Goal: Book appointment/travel/reservation

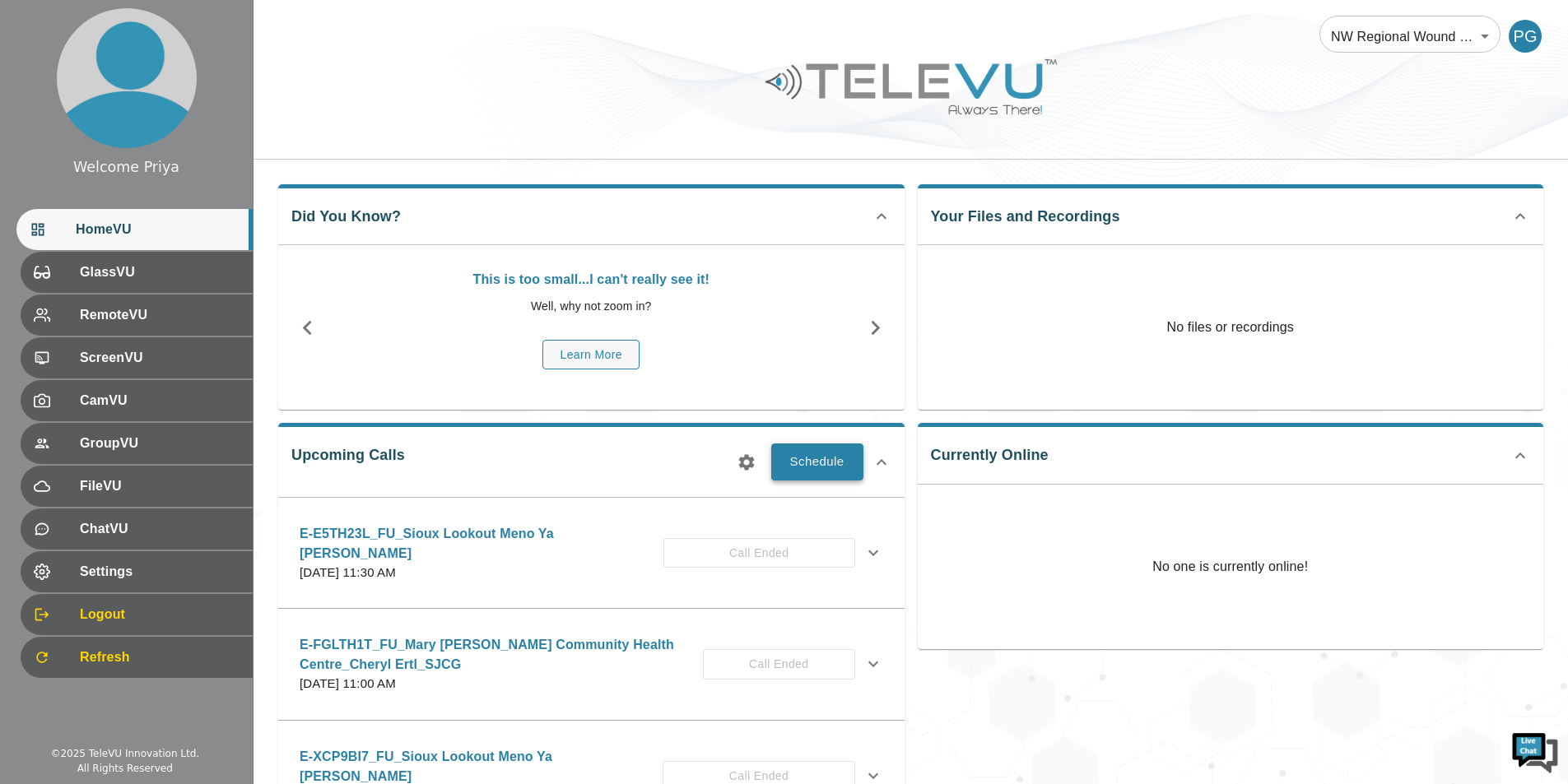
click at [798, 464] on button "Schedule" at bounding box center [818, 461] width 92 height 36
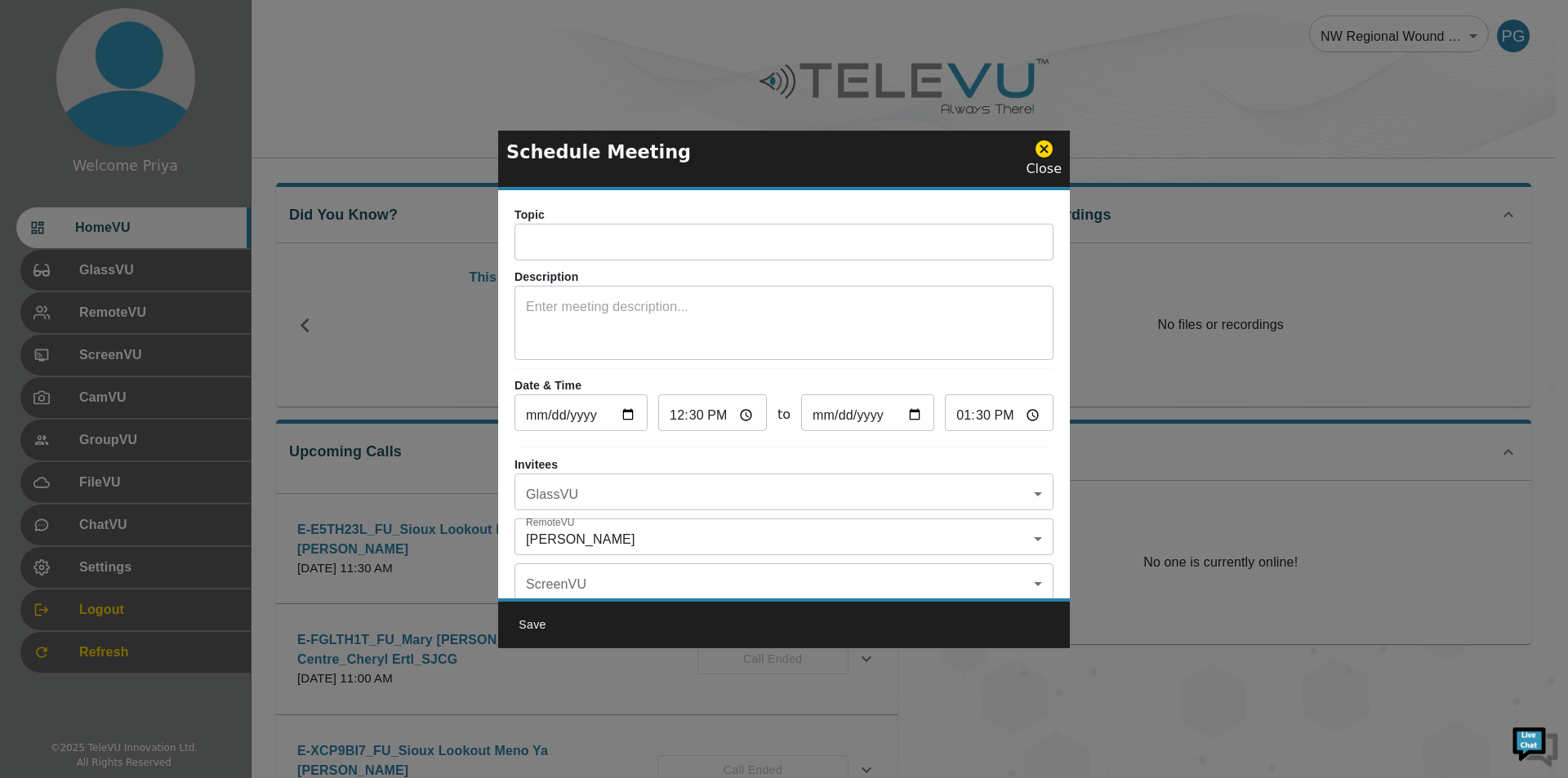
click at [606, 245] on input "text" at bounding box center [784, 244] width 539 height 33
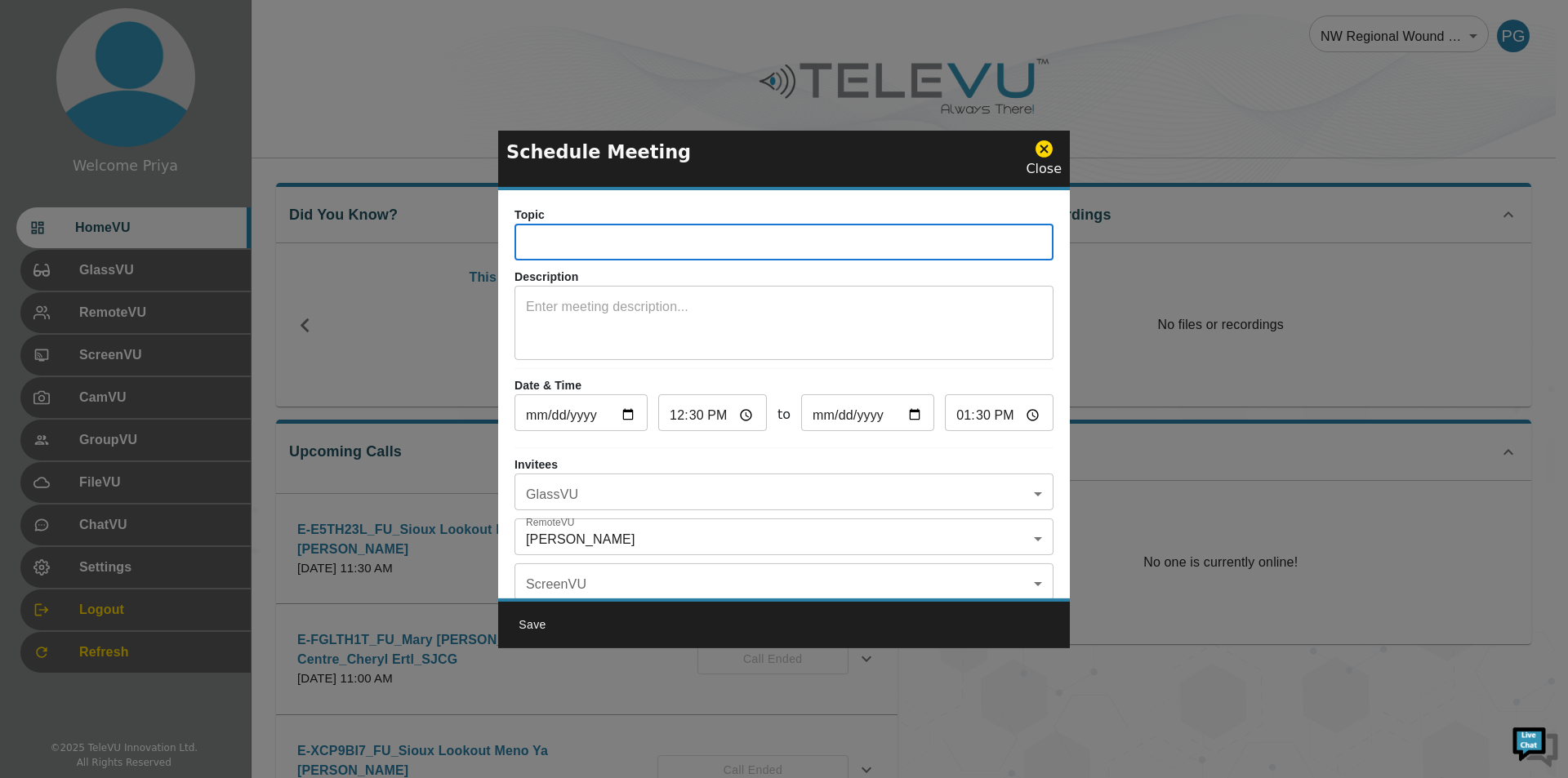
paste input "E-WTXRY3E"
click at [683, 240] on input "E-WTXRY3E" at bounding box center [784, 244] width 539 height 33
type input "E-WTXRY3E_IN_SiouxLookoutMenoYaWin_Sherice_SJCG"
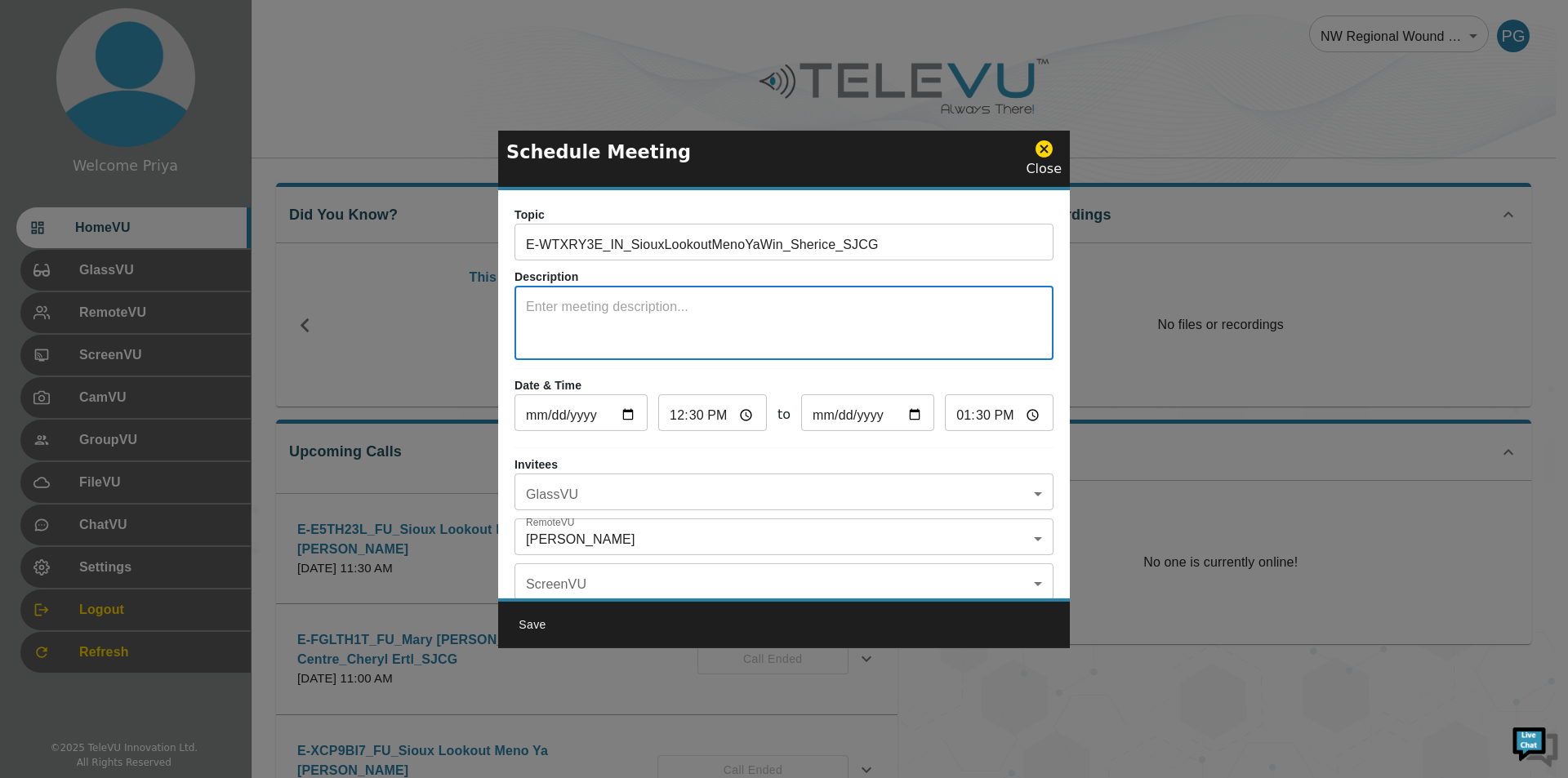
click at [602, 297] on textarea at bounding box center [784, 325] width 516 height 57
type textarea "System room no: 1179"
click at [627, 411] on input "[DATE]" at bounding box center [580, 414] width 133 height 33
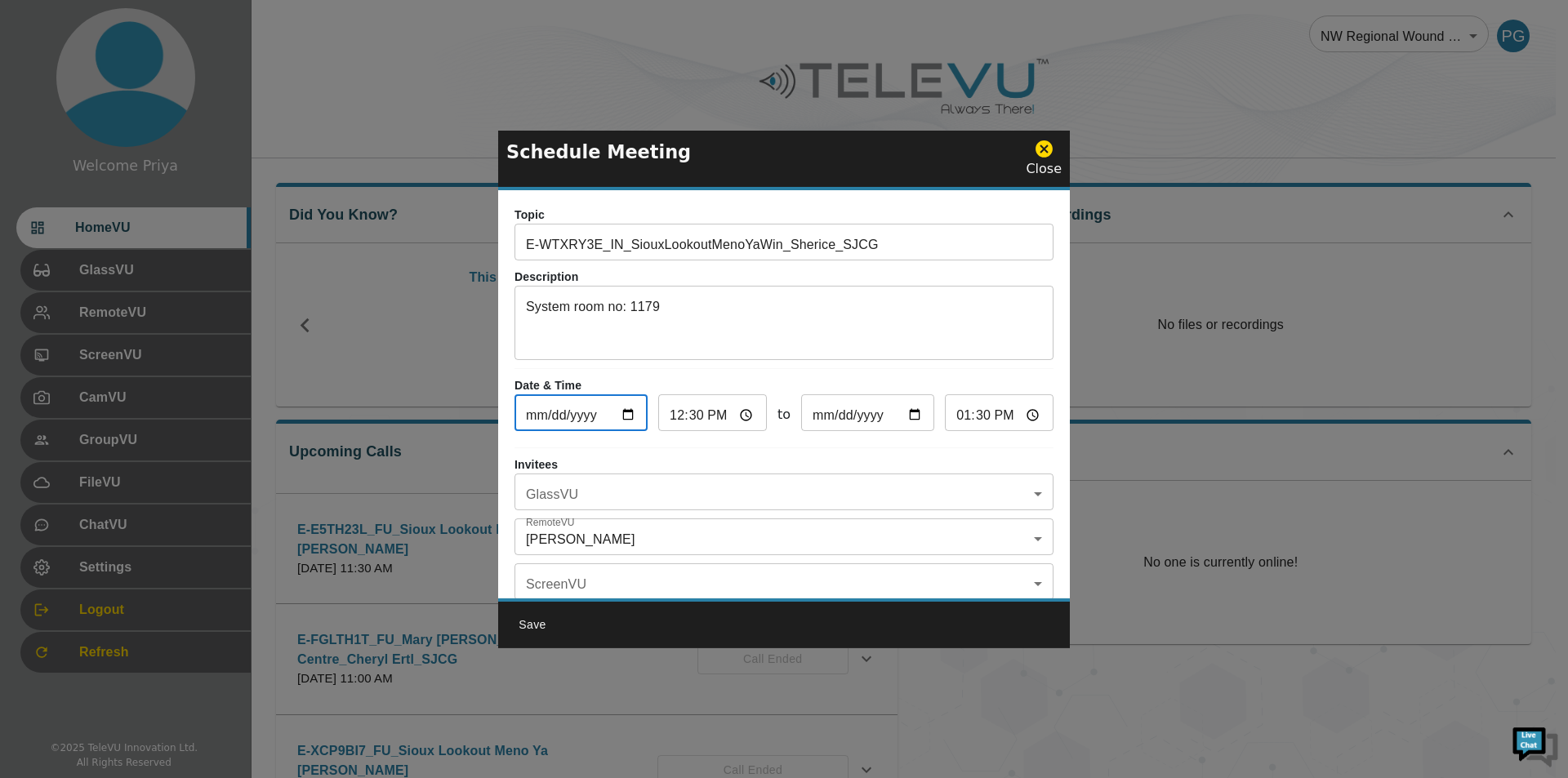
type input "[DATE]"
click at [743, 411] on input "12:30" at bounding box center [712, 414] width 108 height 33
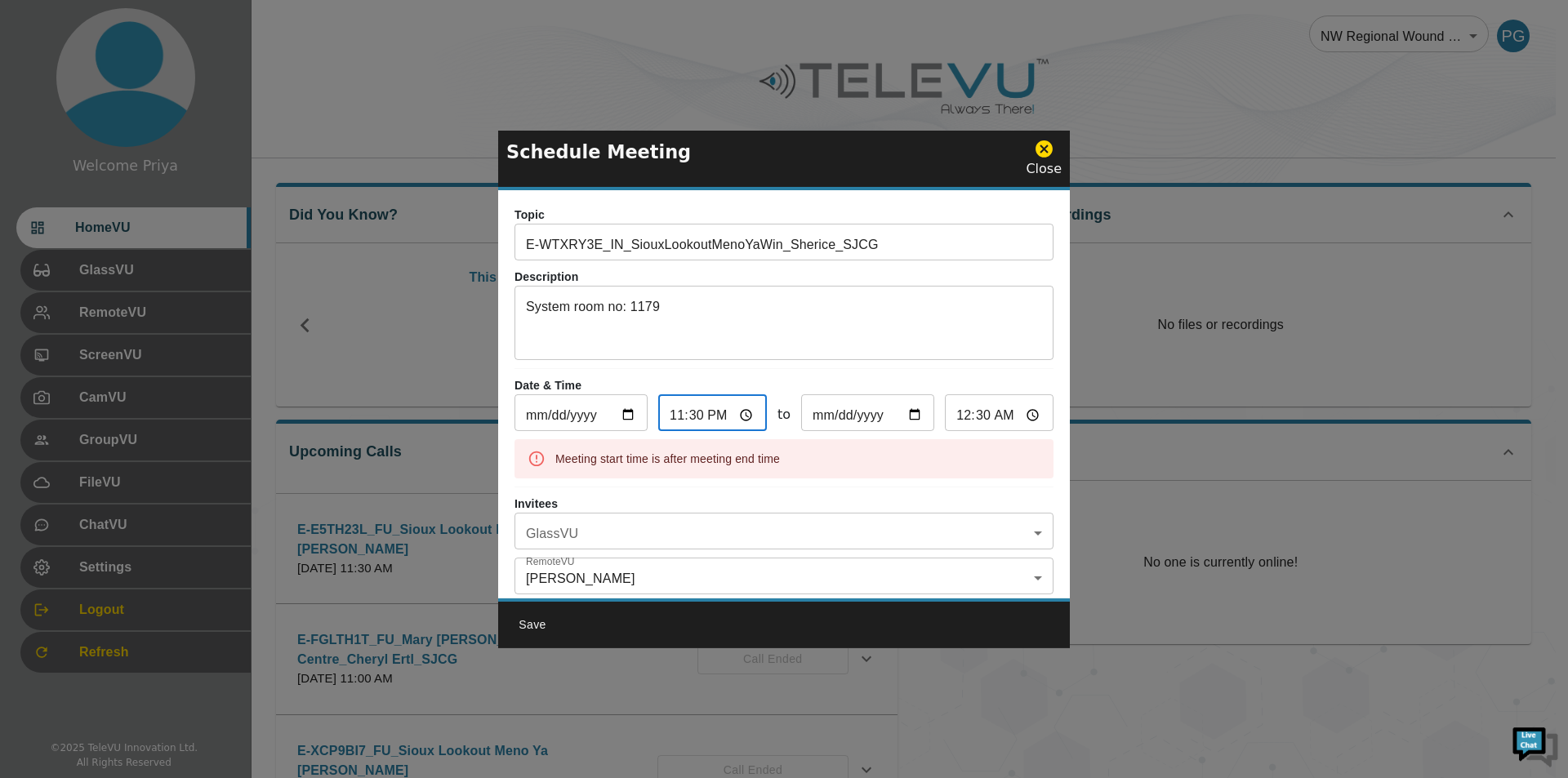
type input "23:30"
type input "00:30"
type input "23:00"
type input "00:00"
type input "11:00"
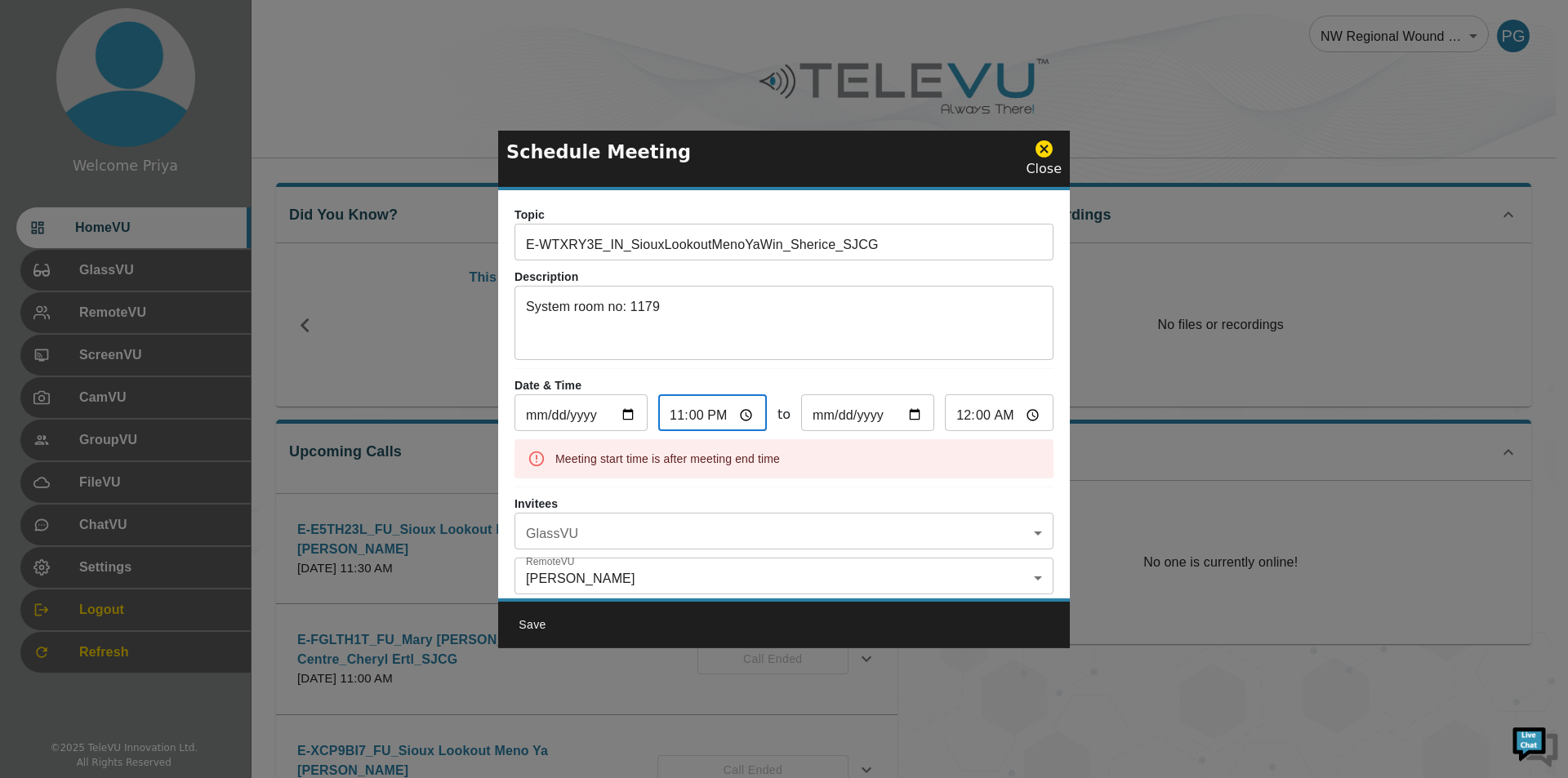
type input "12:00"
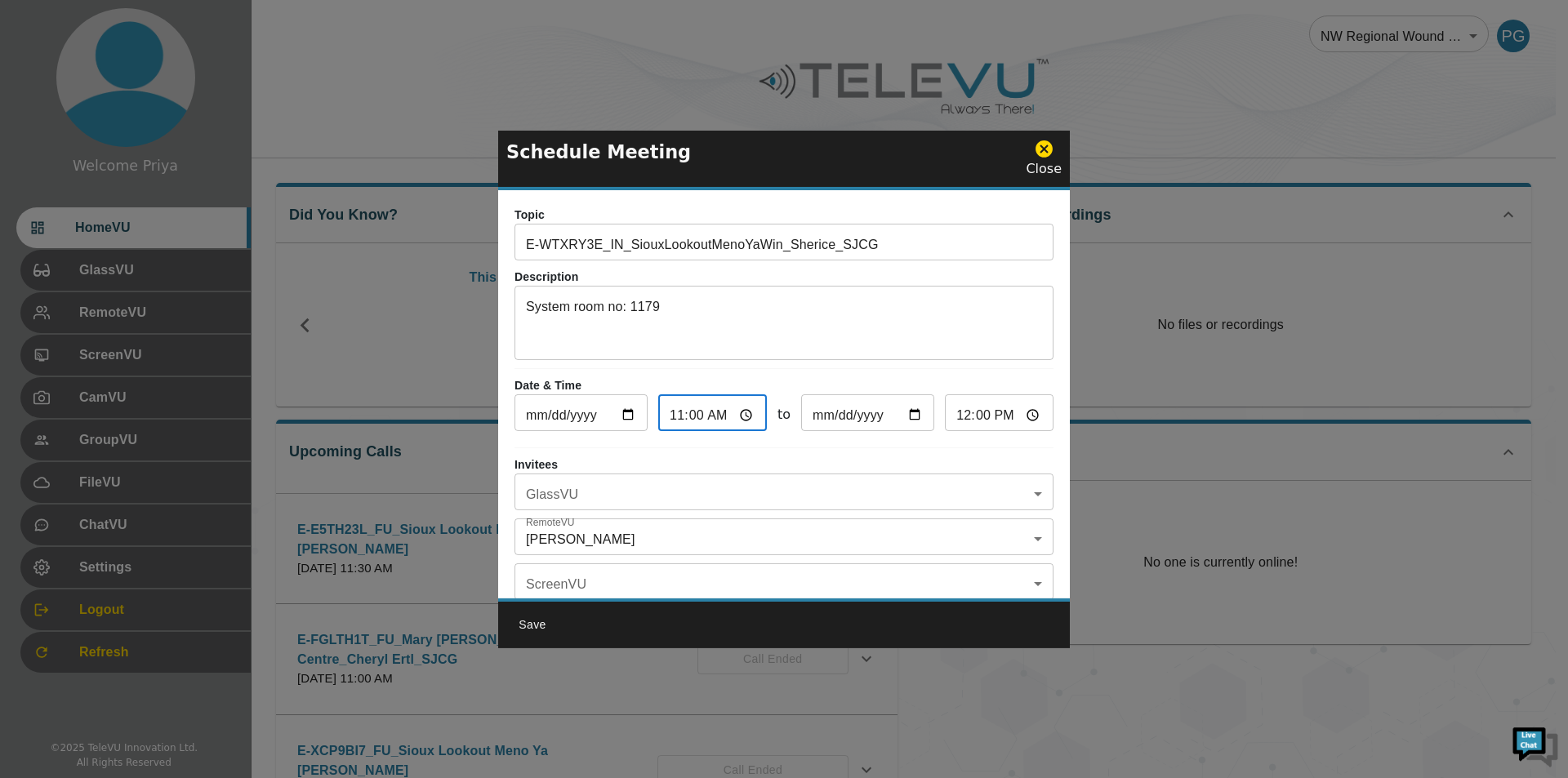
type input "11:00"
drag, startPoint x: 1028, startPoint y: 413, endPoint x: 1018, endPoint y: 412, distance: 10.0
click at [1028, 414] on input "12:00" at bounding box center [999, 414] width 108 height 33
click at [828, 450] on div "Topic E-WTXRY3E_IN_SiouxLookoutMenoYaWin_Sherice_SJCG ​ Description System room…" at bounding box center [784, 394] width 572 height 408
click at [624, 494] on body "Welcome Priya HomeVU GlassVU RemoteVU ScreenVU CamVU GroupVU FileVU ChatVU Sett…" at bounding box center [784, 530] width 1568 height 1060
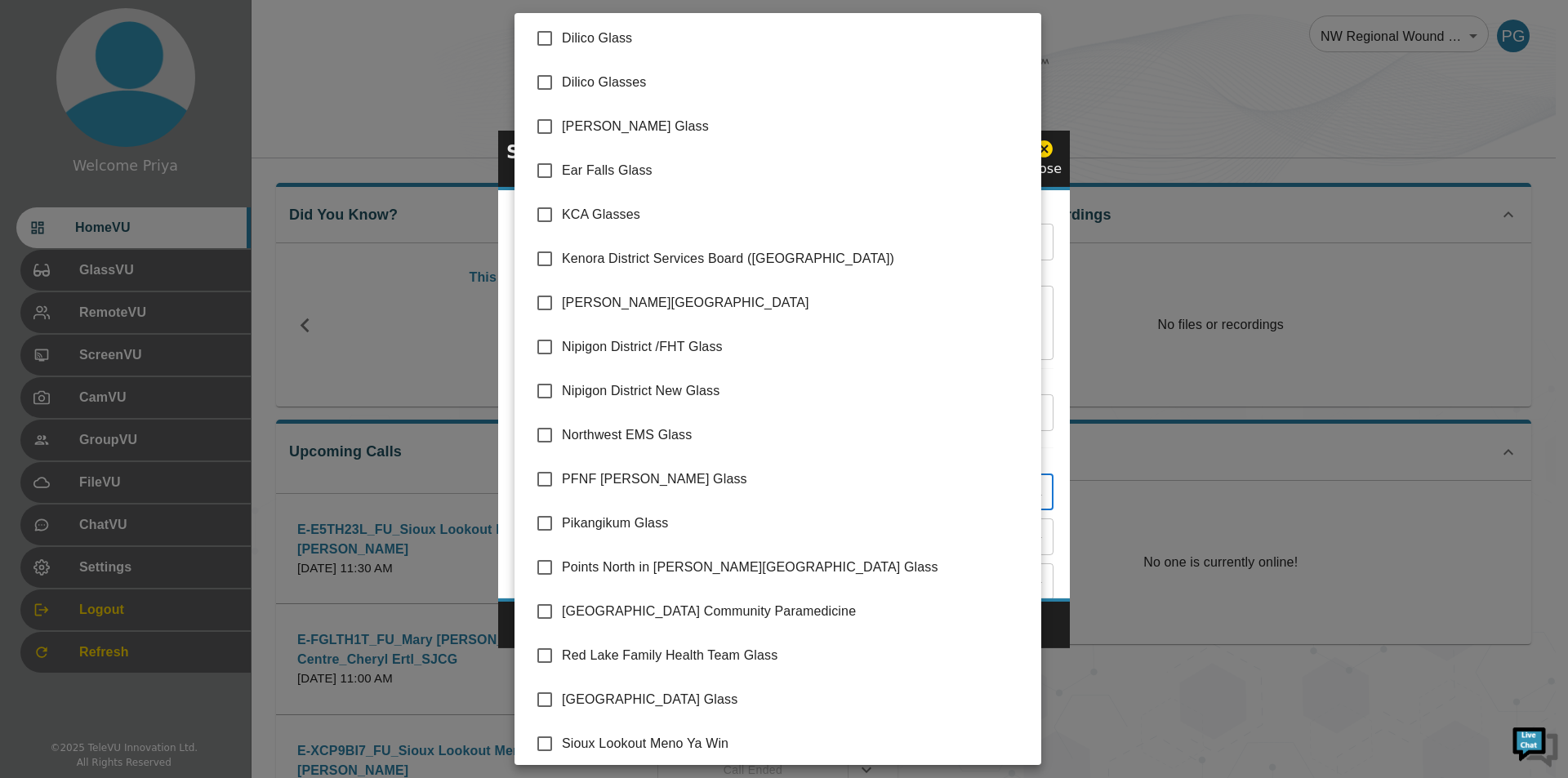
scroll to position [187, 0]
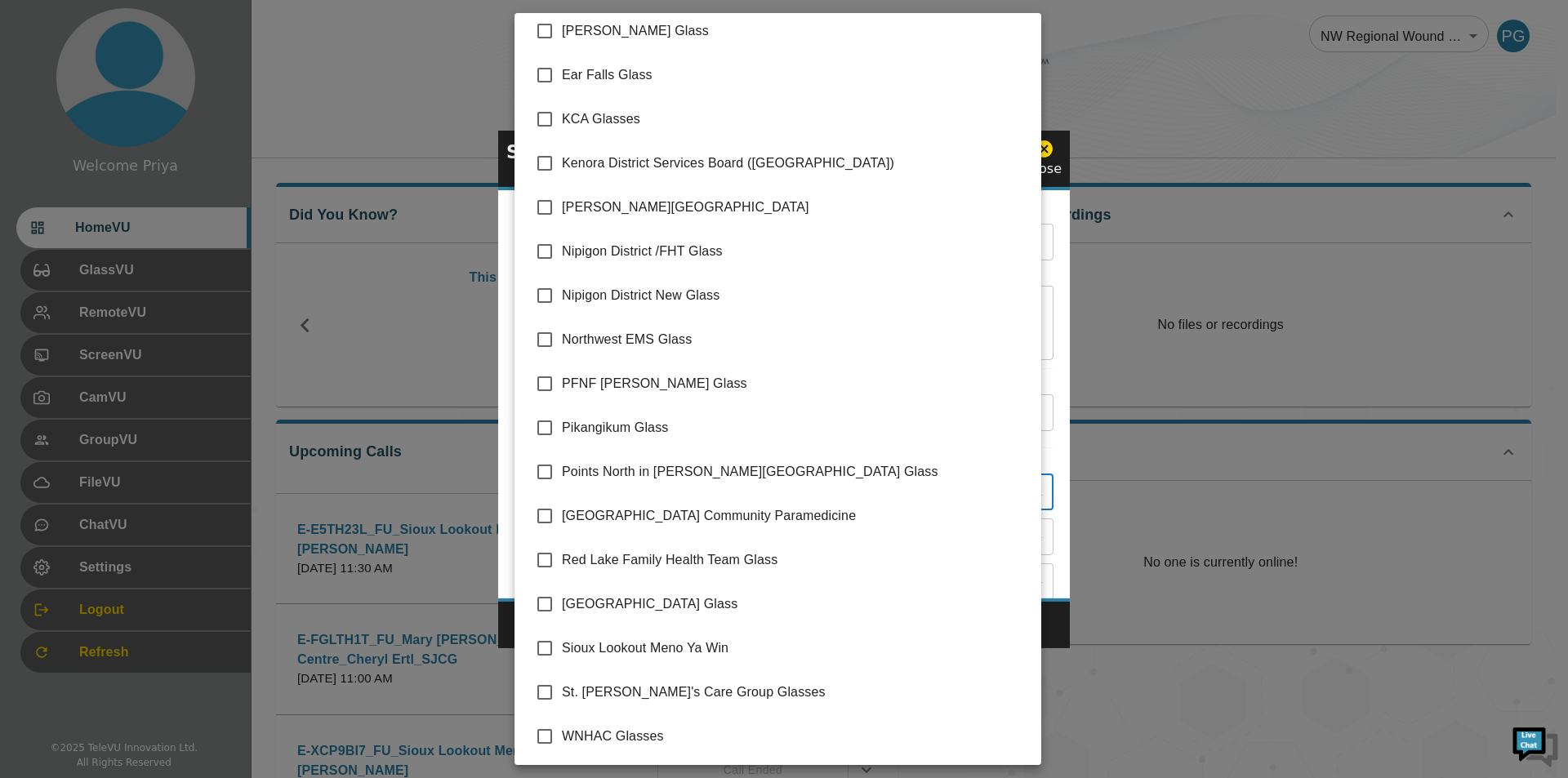
click at [549, 646] on input "checkbox" at bounding box center [545, 648] width 35 height 35
checkbox input "true"
type input "Sioux Lookout Meno Ya Win"
click at [1048, 437] on div at bounding box center [784, 389] width 1568 height 778
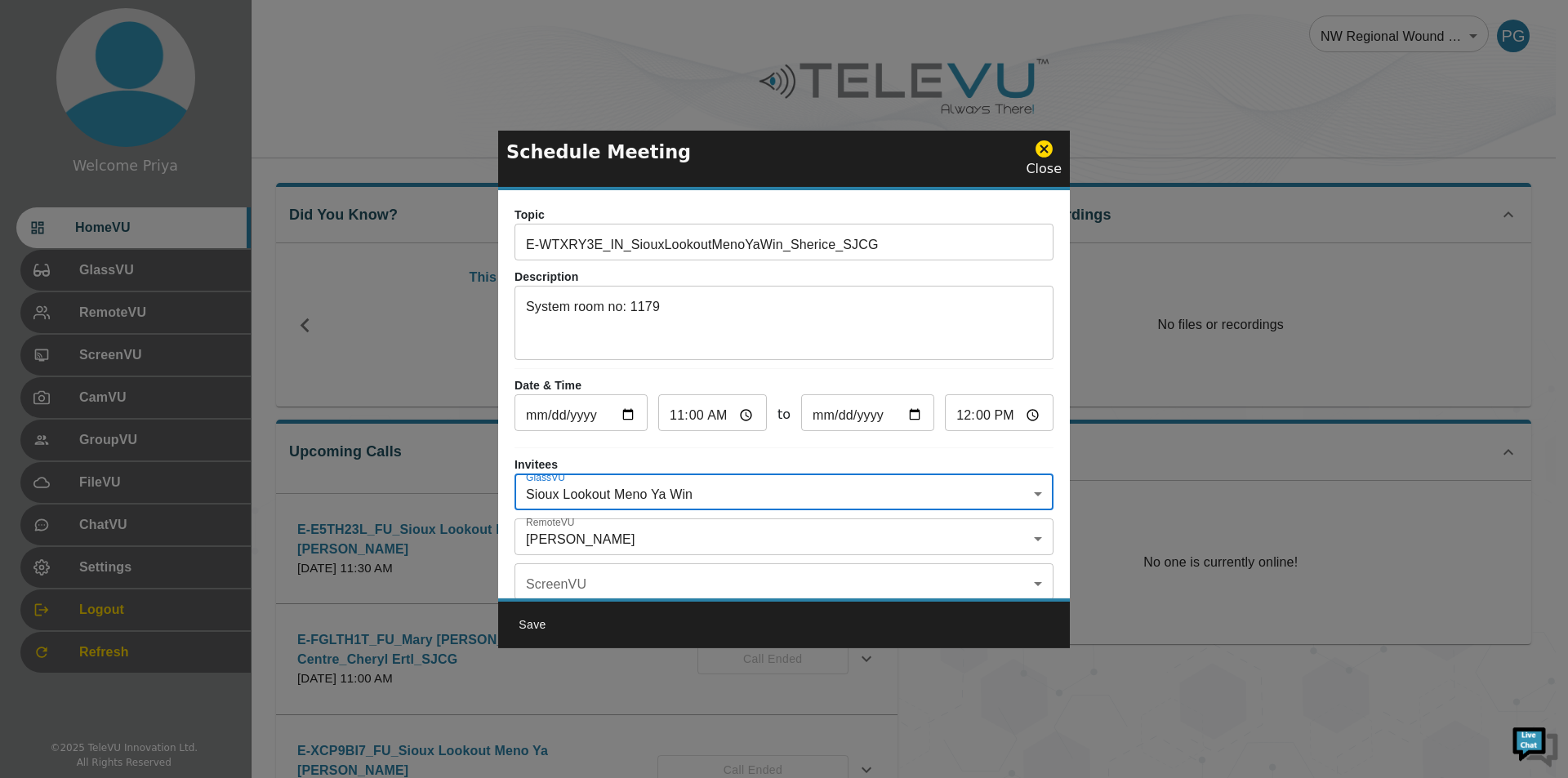
click at [623, 529] on body "Welcome Priya HomeVU GlassVU RemoteVU ScreenVU CamVU GroupVU FileVU ChatVU Sett…" at bounding box center [784, 530] width 1568 height 1060
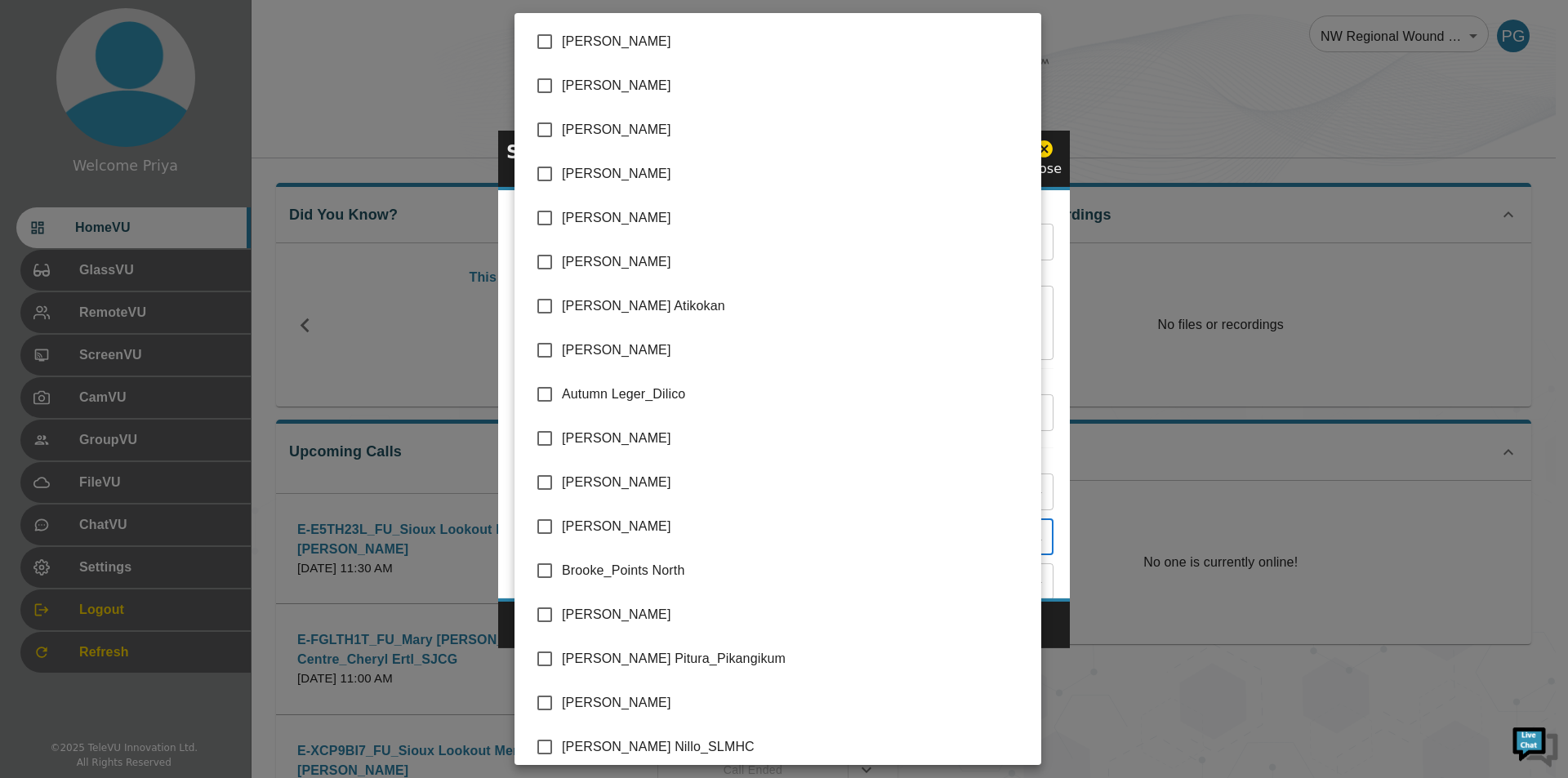
scroll to position [3268, 0]
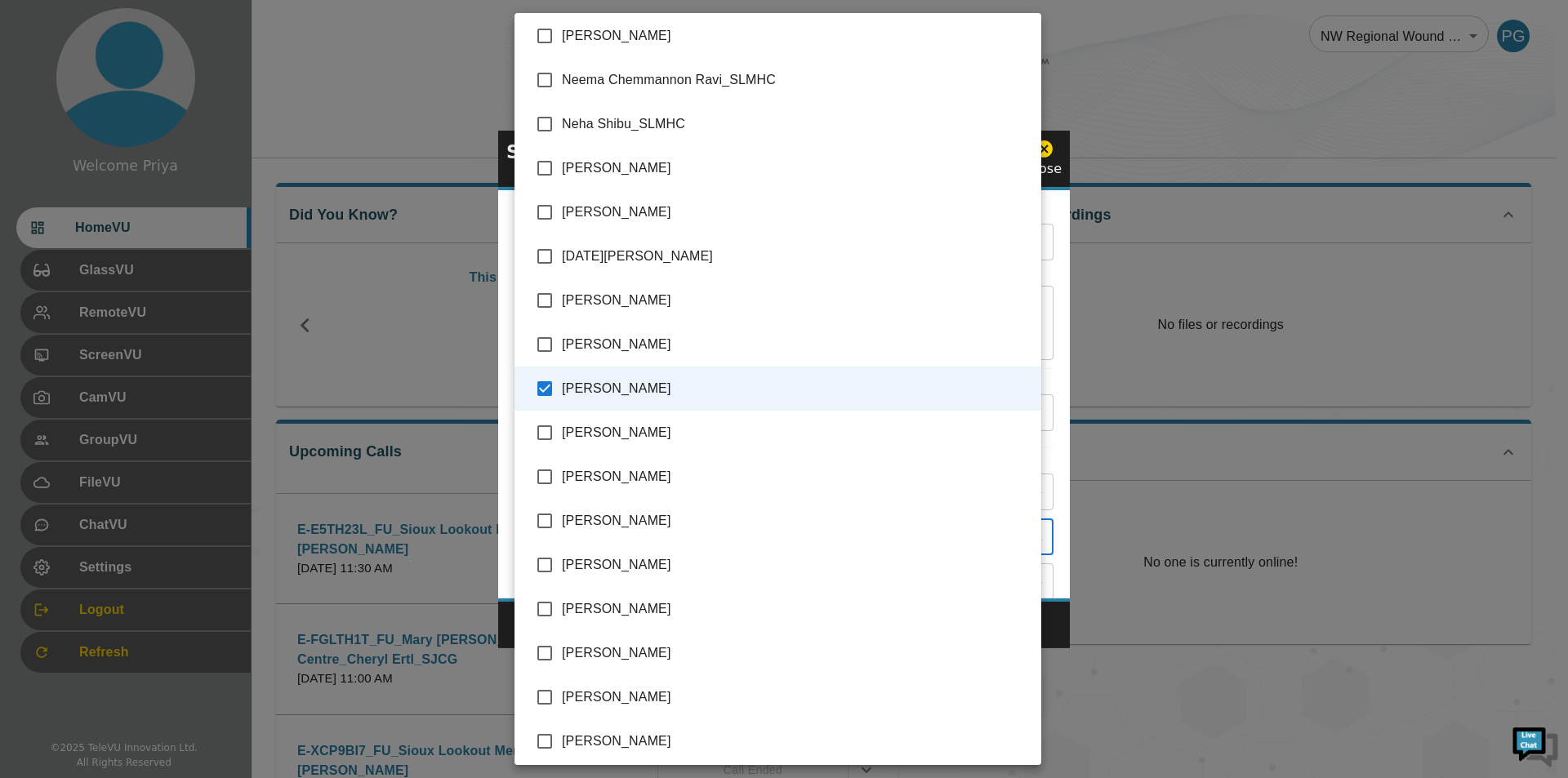
click at [550, 386] on input "checkbox" at bounding box center [545, 388] width 35 height 35
checkbox input "false"
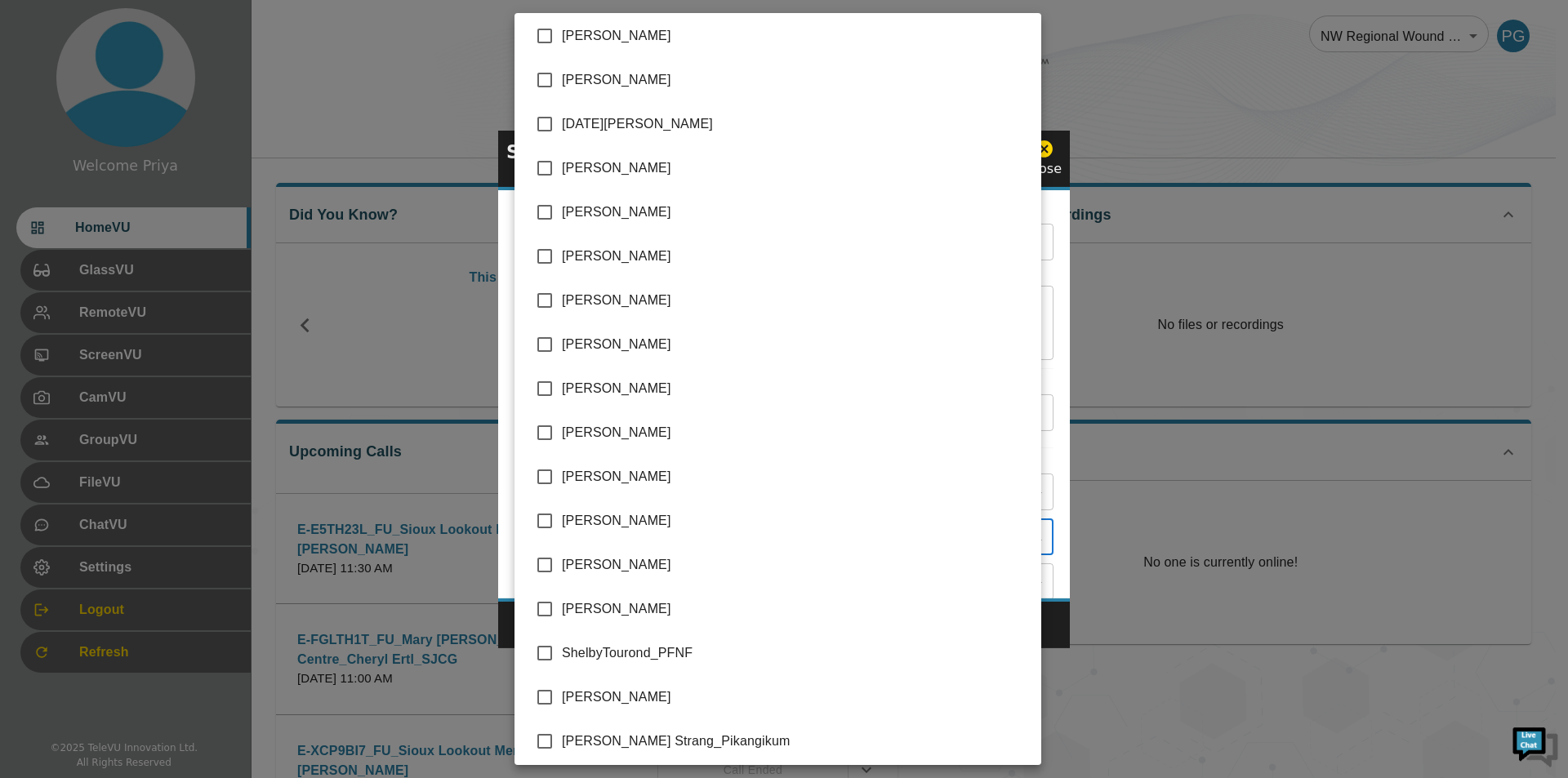
scroll to position [3428, 0]
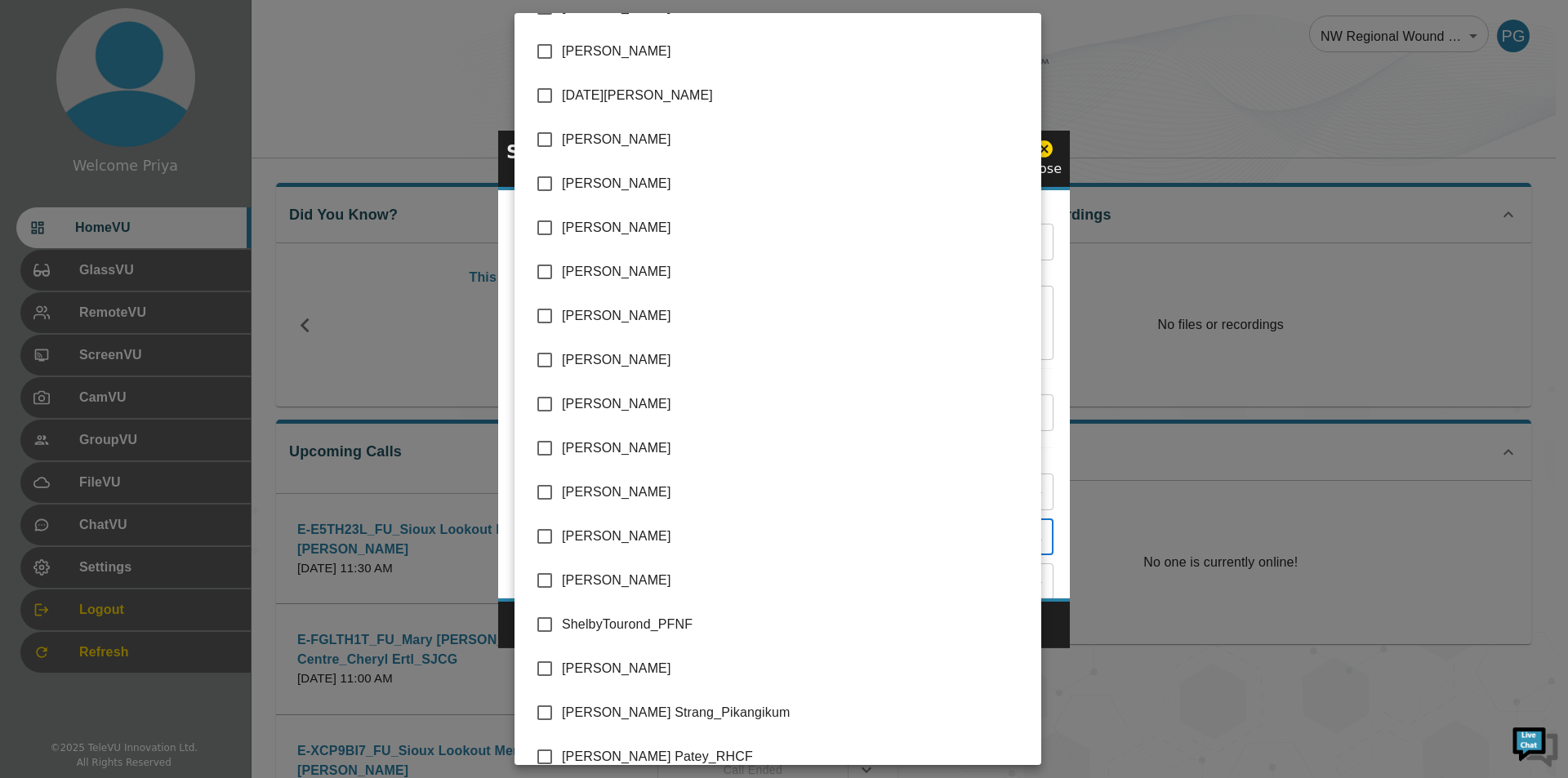
click at [547, 665] on input "checkbox" at bounding box center [545, 668] width 35 height 35
checkbox input "true"
type input "[PERSON_NAME]"
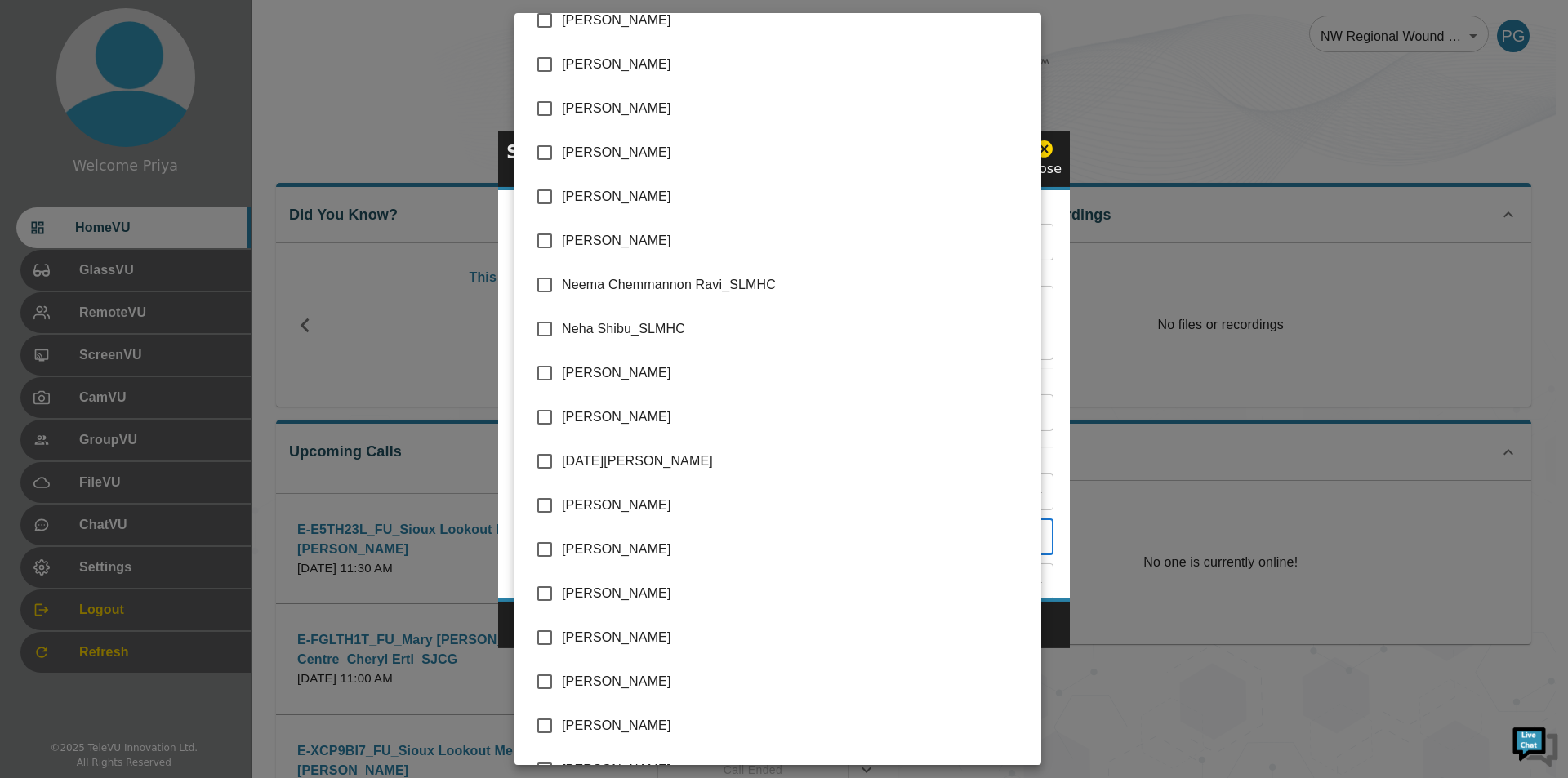
scroll to position [2775, 0]
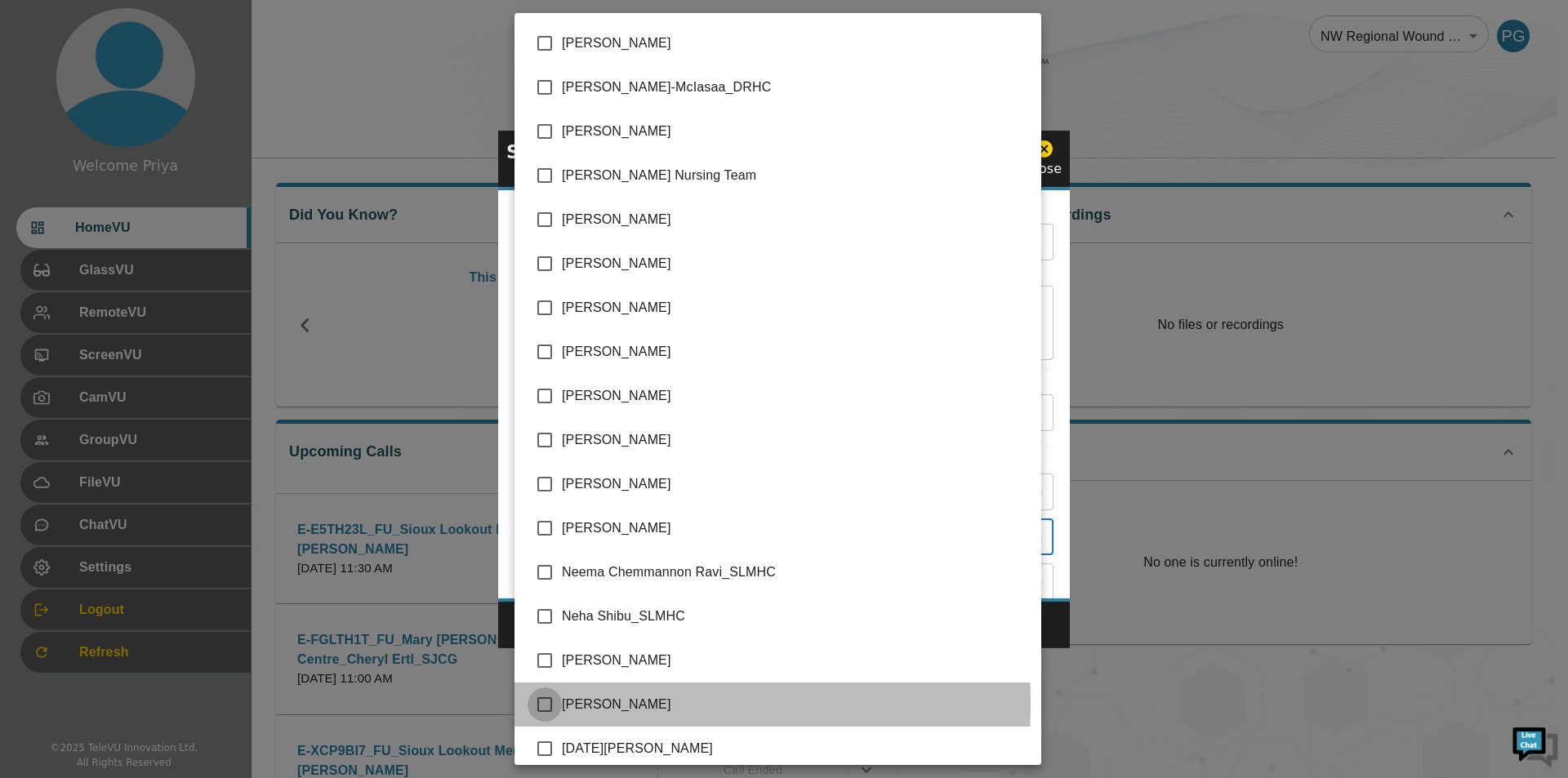
click at [541, 703] on input "checkbox" at bounding box center [545, 704] width 35 height 35
checkbox input "true"
type input "[PERSON_NAME],[PERSON_NAME]"
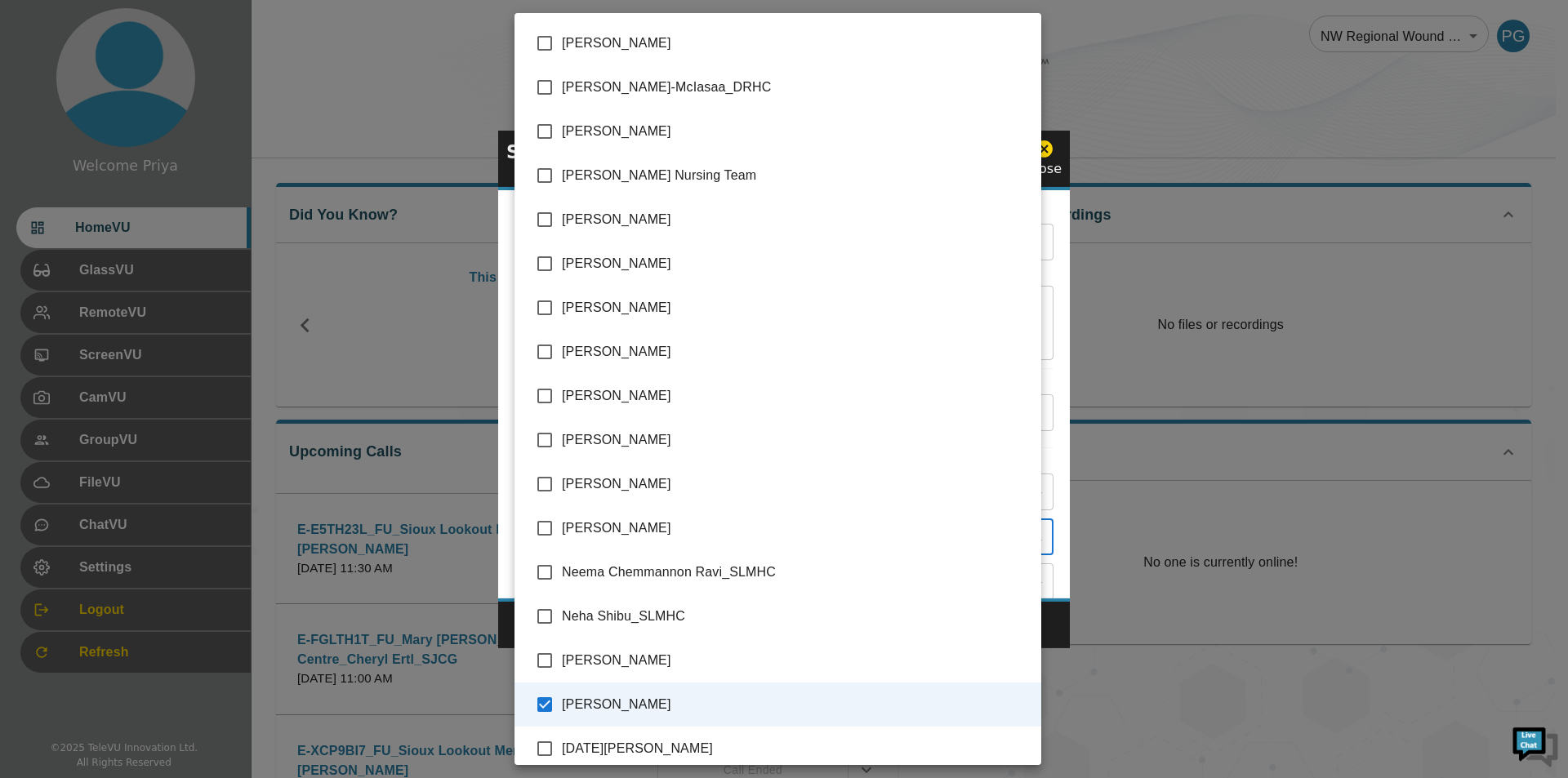
click at [1047, 510] on div at bounding box center [784, 389] width 1568 height 778
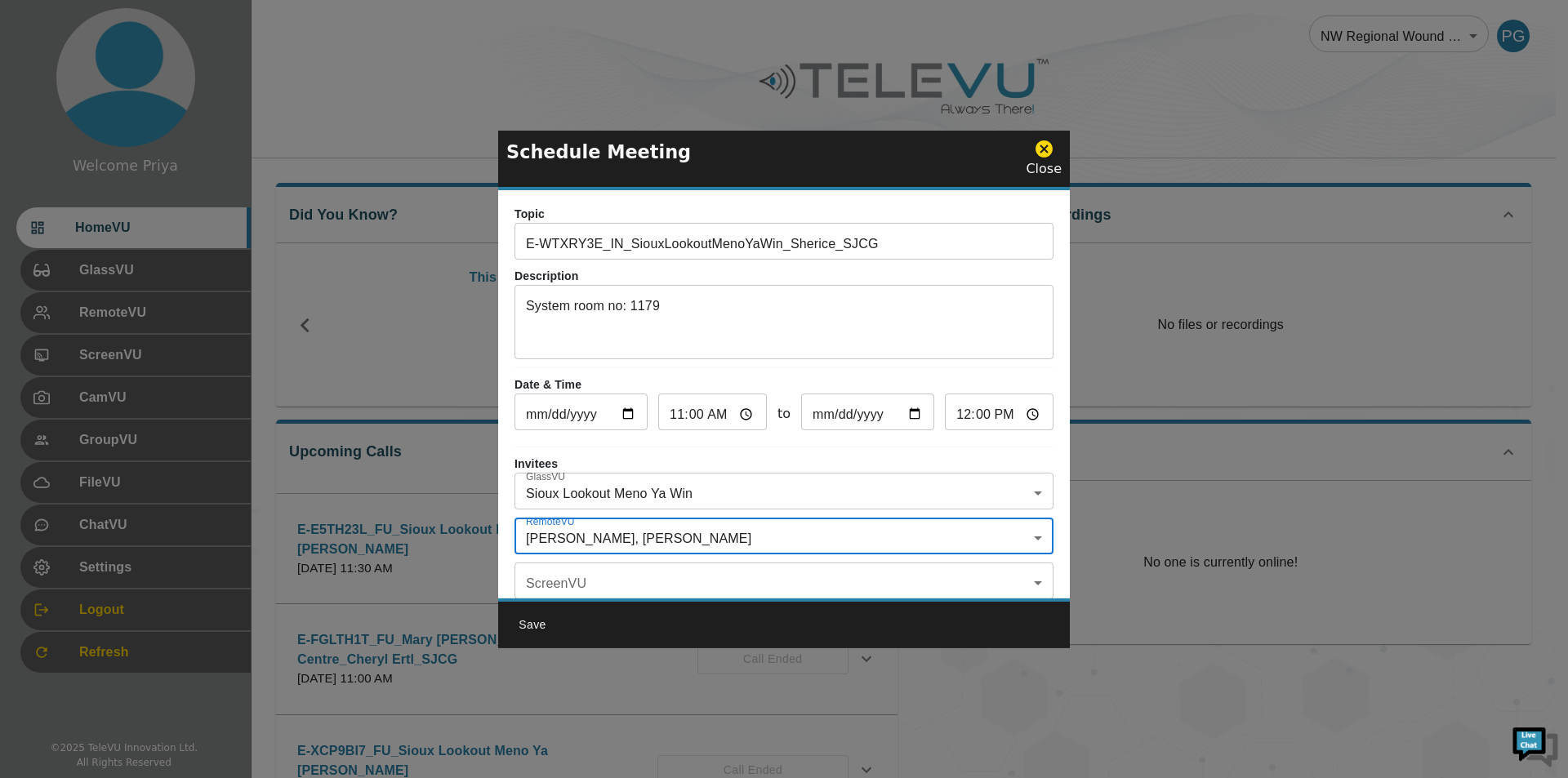
scroll to position [0, 0]
click at [528, 625] on button "Save" at bounding box center [533, 625] width 52 height 30
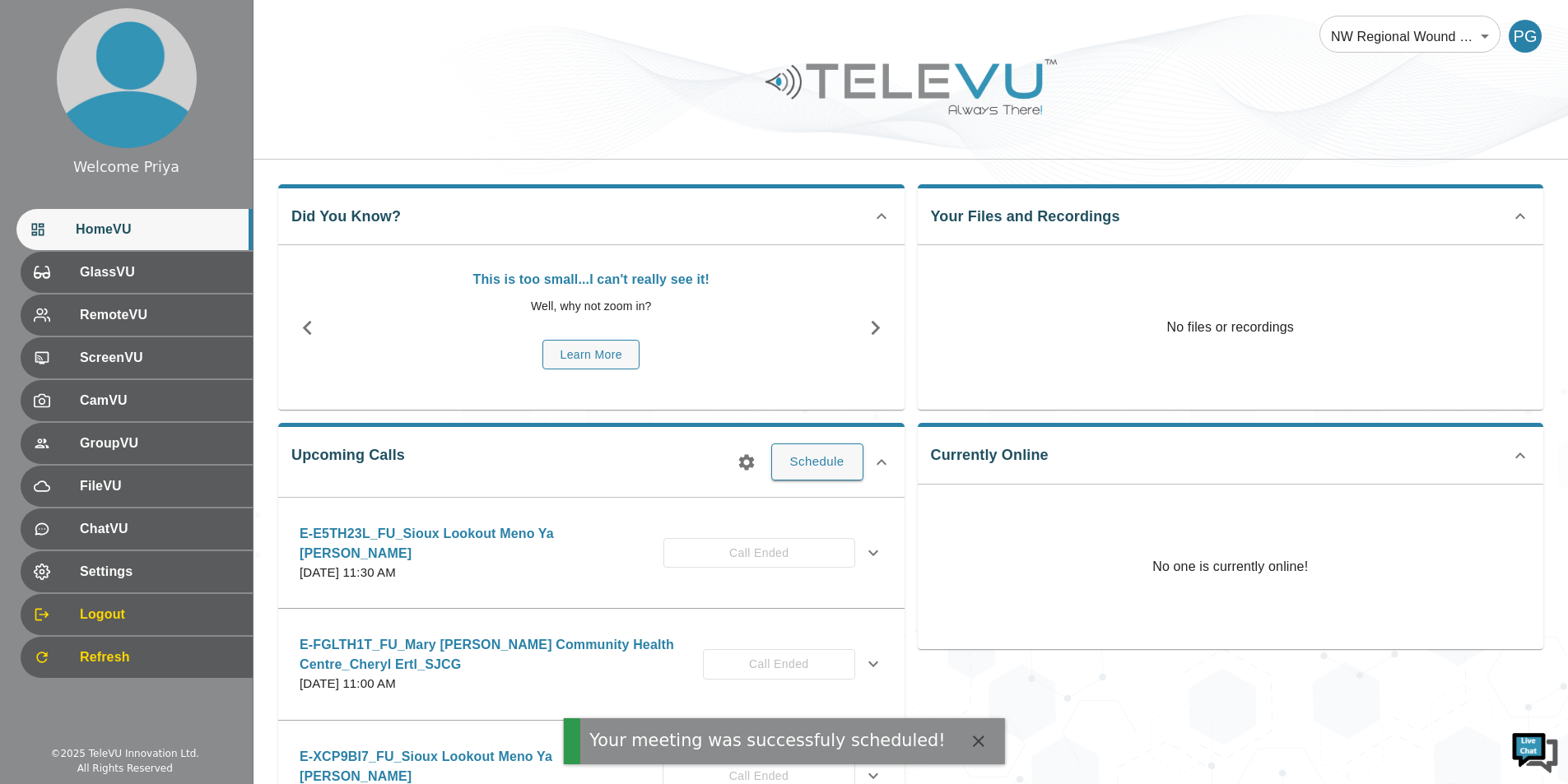
click at [743, 462] on icon "button" at bounding box center [746, 462] width 20 height 20
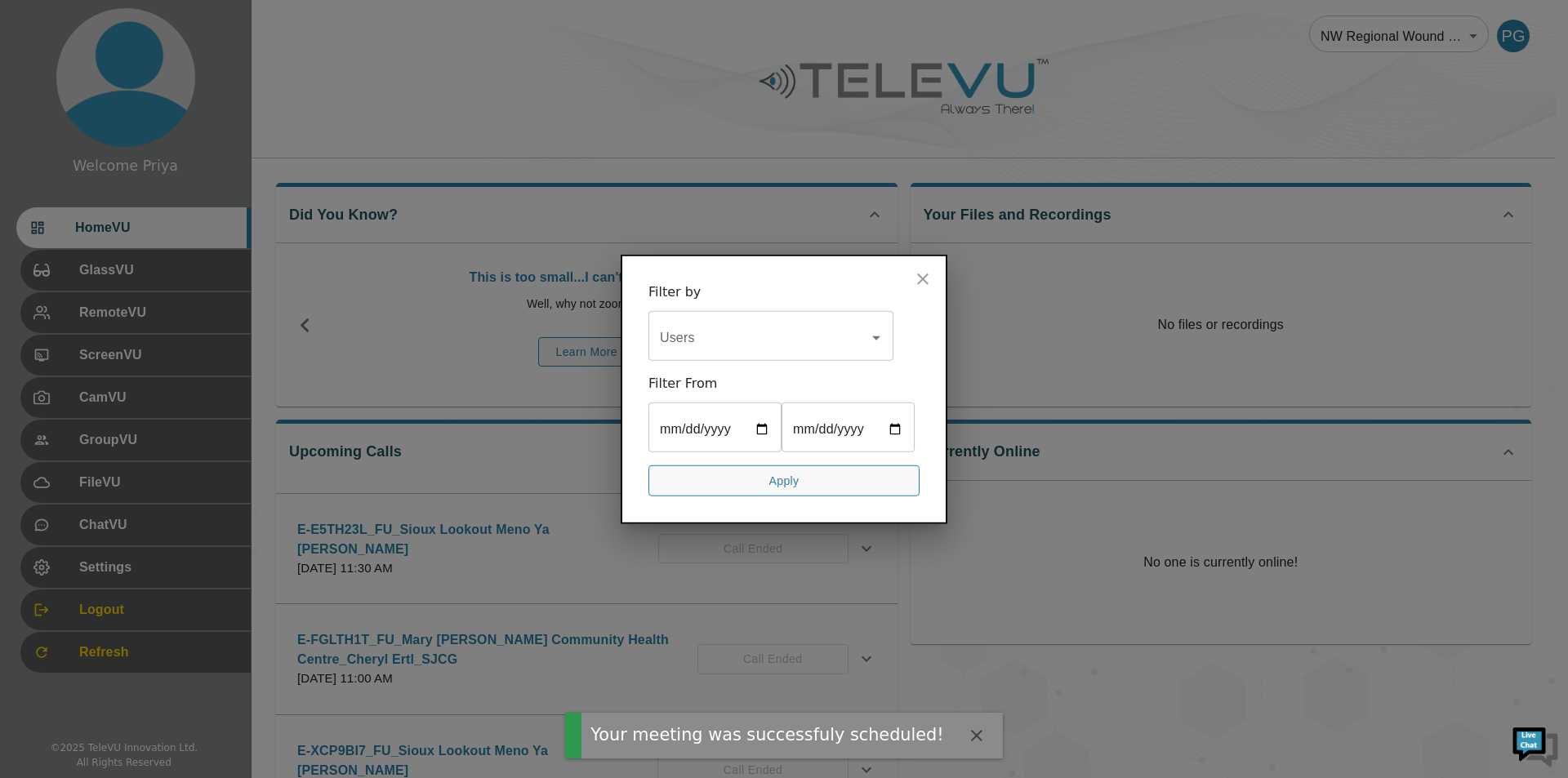
click at [718, 336] on input "Users" at bounding box center [758, 337] width 206 height 31
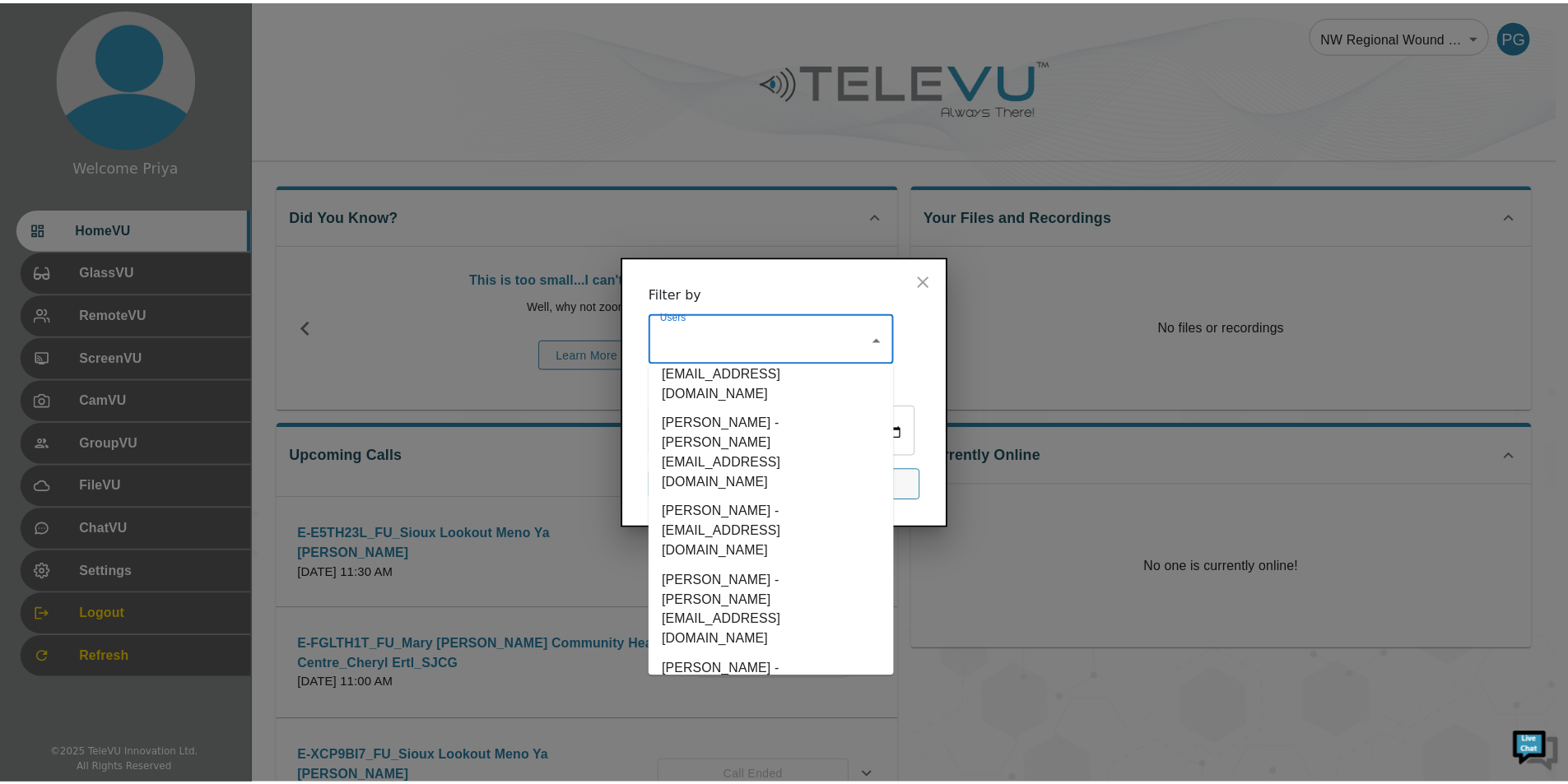
scroll to position [4442, 0]
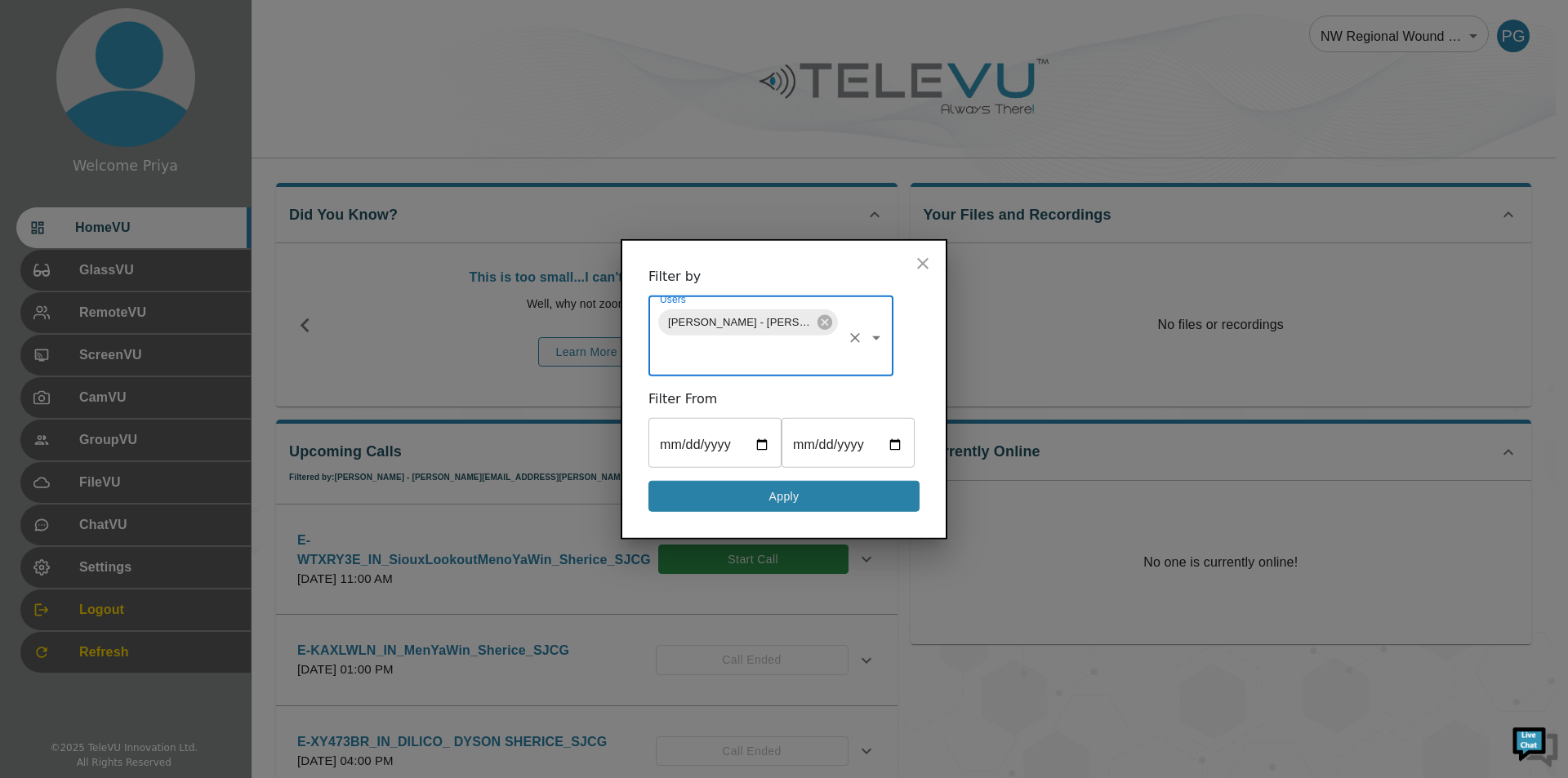
click at [731, 497] on button "Apply" at bounding box center [784, 496] width 271 height 32
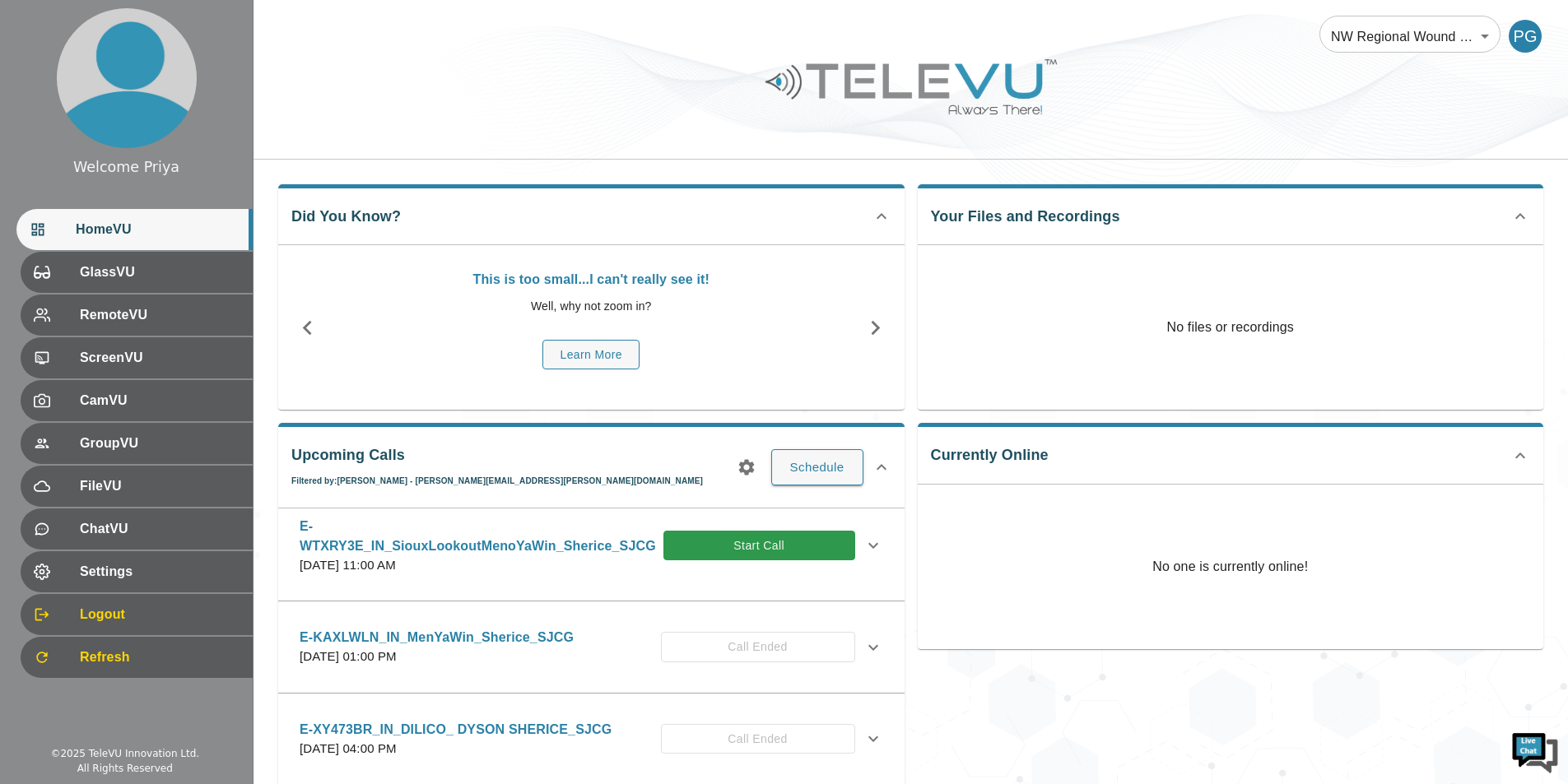
scroll to position [0, 0]
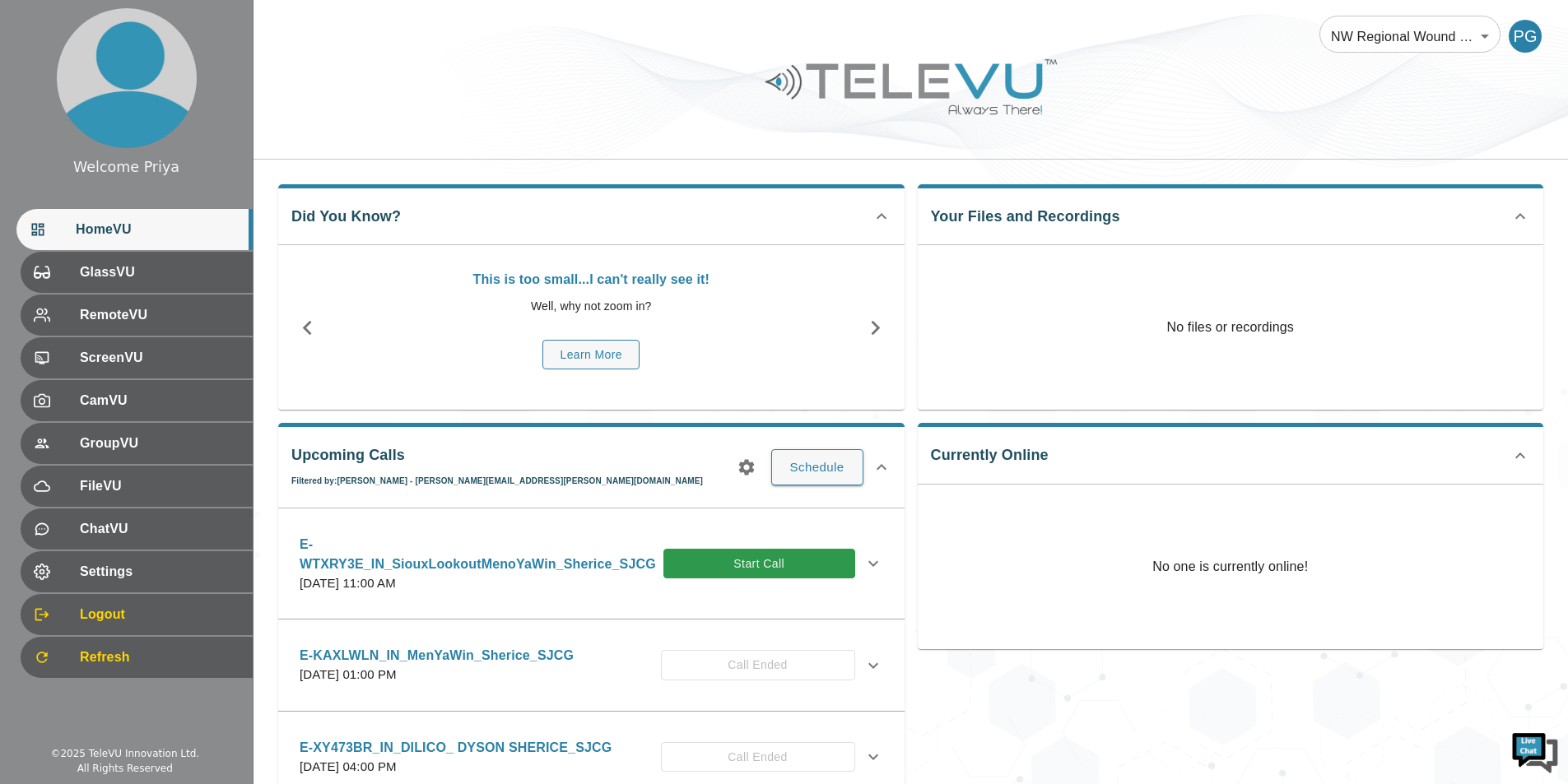
click at [869, 562] on icon at bounding box center [873, 563] width 20 height 20
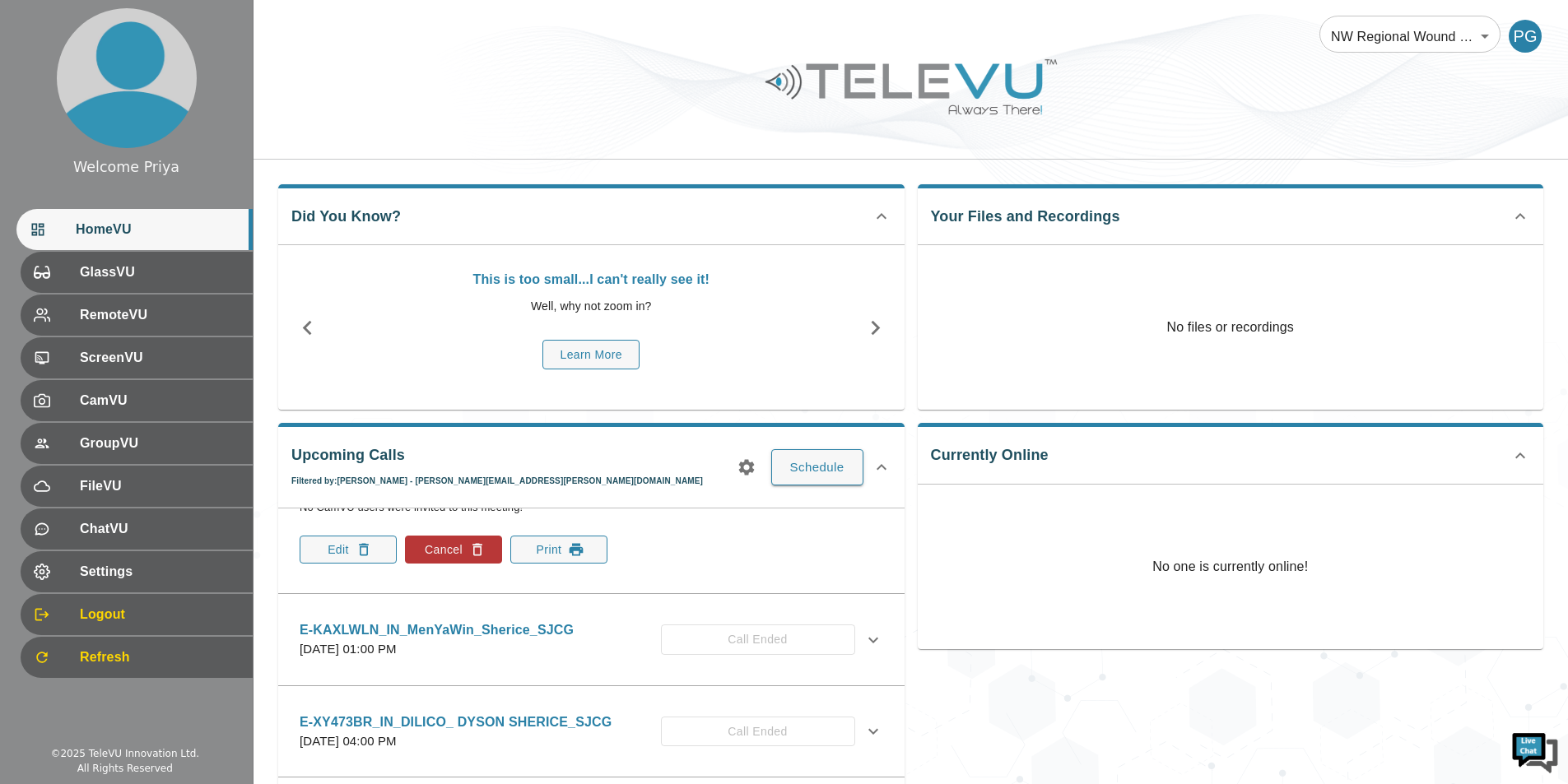
scroll to position [329, 0]
click at [562, 553] on button "Print" at bounding box center [559, 548] width 97 height 28
